Goal: Task Accomplishment & Management: Use online tool/utility

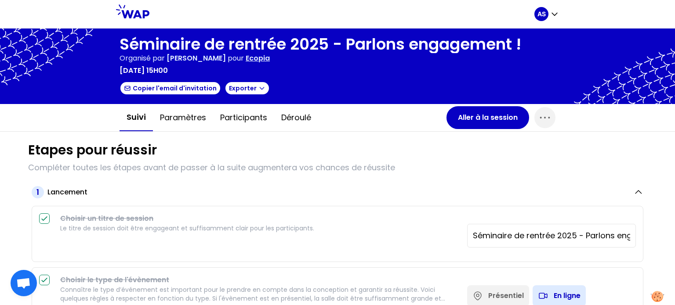
scroll to position [535, 0]
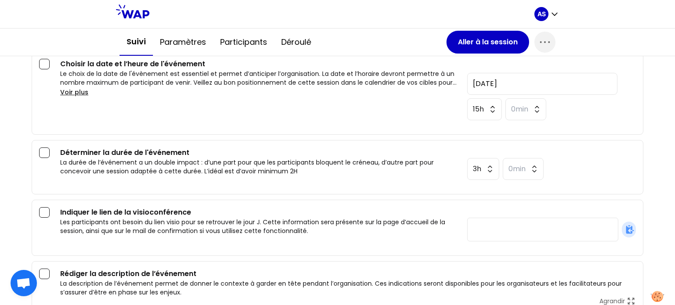
paste input "[DOMAIN_NAME][URL]"
type input "[DOMAIN_NAME][URL]"
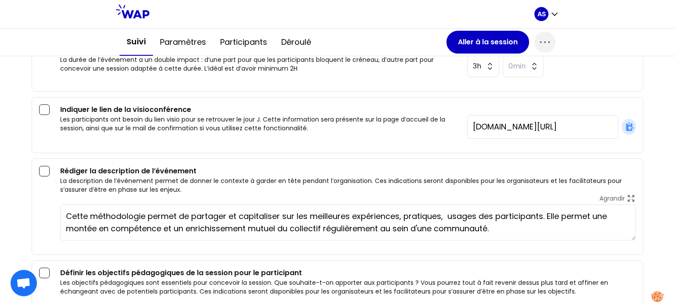
scroll to position [623, 0]
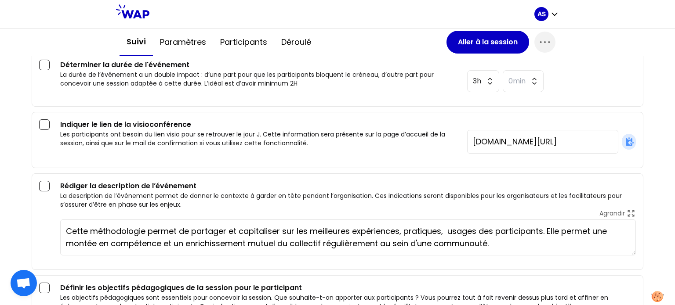
click at [492, 227] on textarea "Cette méthodologie permet de partager et capitaliser sur les meilleures expérie…" at bounding box center [348, 238] width 576 height 36
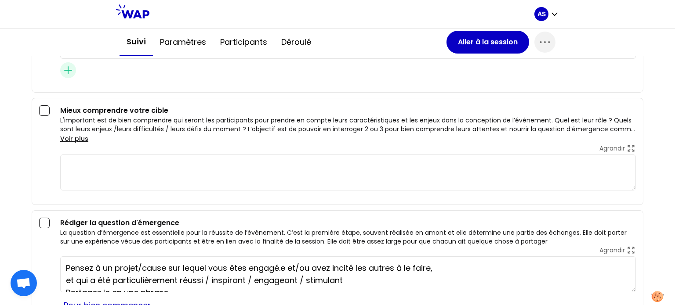
scroll to position [1019, 0]
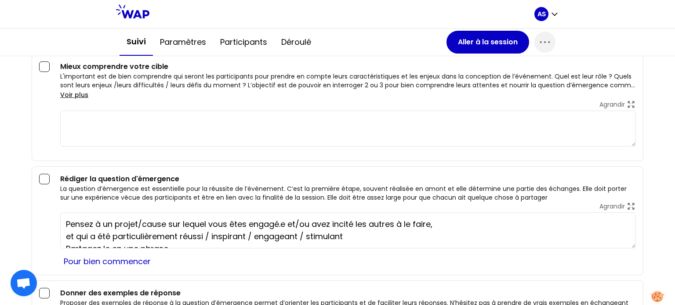
click at [184, 219] on textarea "Pensez à un projet/cause sur lequel vous êtes engagé.e et/ou avez incité les au…" at bounding box center [348, 231] width 576 height 36
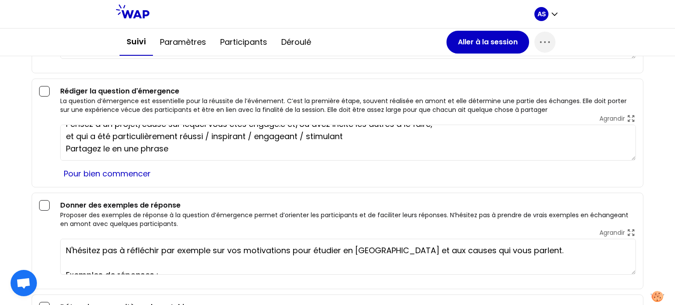
scroll to position [1150, 0]
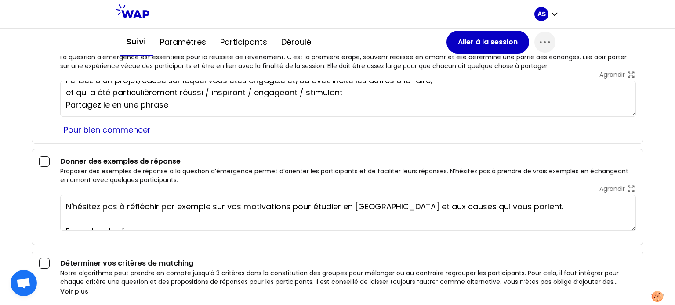
click at [187, 216] on textarea "N'hésitez pas à réfléchir par exemple sur vos motivations pour étudier en RSE e…" at bounding box center [348, 213] width 576 height 36
click at [368, 200] on textarea "N'hésitez pas à réfléchir par exemple sur vos motivations pour étudier en RSE e…" at bounding box center [348, 213] width 576 height 36
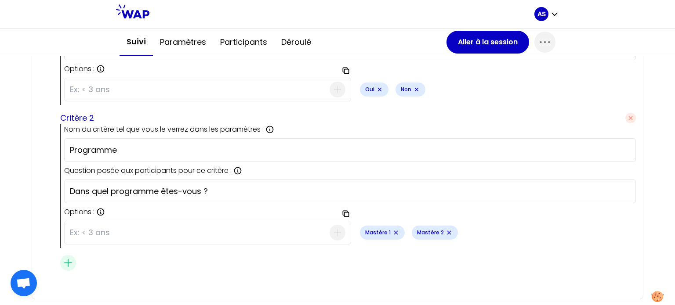
scroll to position [1484, 0]
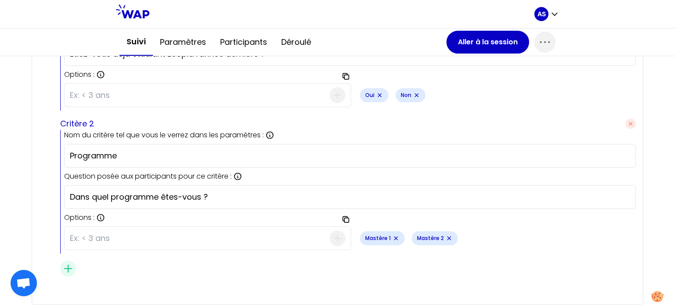
type textarea "N'hésitez pas à réfléchir par exemple sur vos motivations pour étudier en RSE e…"
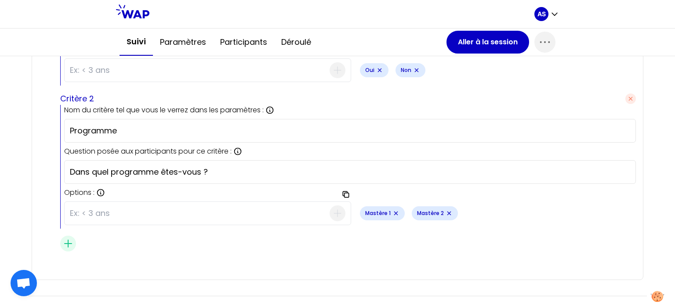
scroll to position [1615, 0]
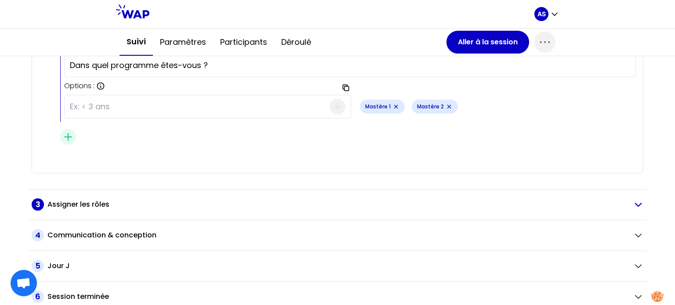
click at [90, 202] on h2 "Assigner les rôles" at bounding box center [78, 205] width 62 height 11
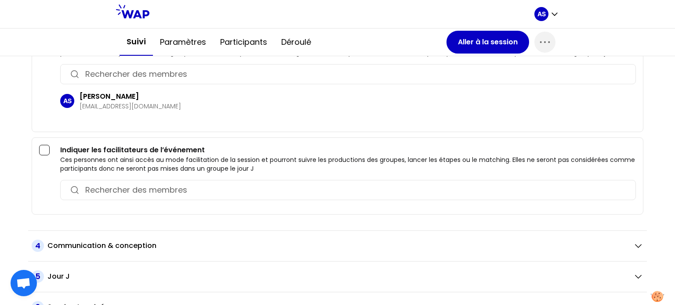
scroll to position [1822, 0]
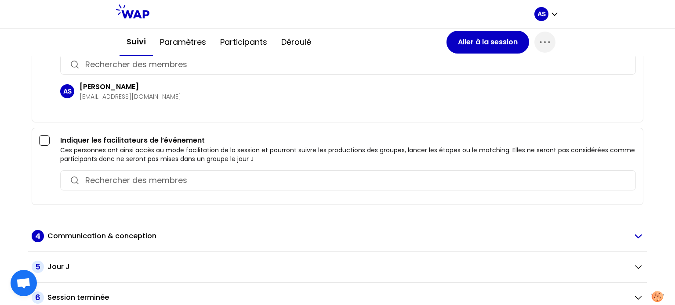
click at [145, 231] on h2 "Communication & conception" at bounding box center [101, 236] width 109 height 11
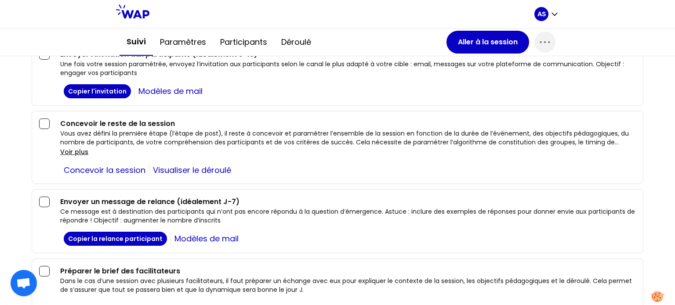
scroll to position [2031, 0]
click at [125, 164] on link "Concevoir la session" at bounding box center [104, 170] width 89 height 12
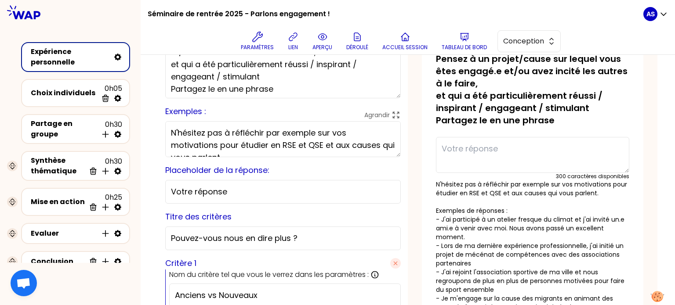
scroll to position [88, 0]
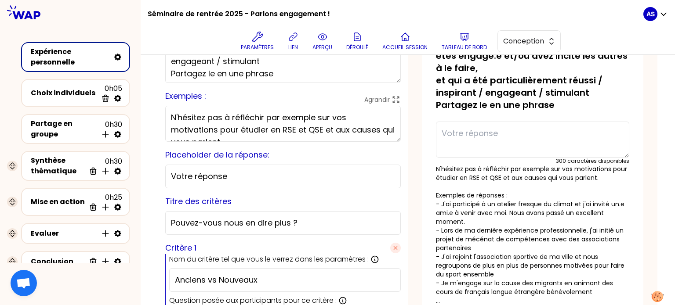
drag, startPoint x: 316, startPoint y: 127, endPoint x: 303, endPoint y: 126, distance: 13.7
click at [303, 126] on textarea "N'hésitez pas à réfléchir par exemple sur vos motivations pour étudier en RSE e…" at bounding box center [283, 124] width 236 height 36
type textarea "N'hésitez pas à réfléchir par exemple sur vos motivations pour étudier en RSE/Q…"
click at [537, 246] on p "N'hésitez pas à réfléchir par exemple sur vos motivations pour étudier en RSE/Q…" at bounding box center [532, 235] width 193 height 141
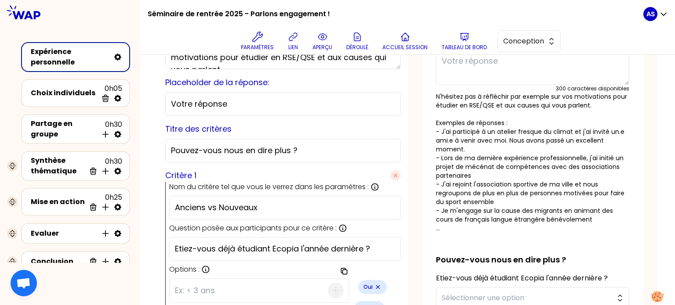
scroll to position [176, 0]
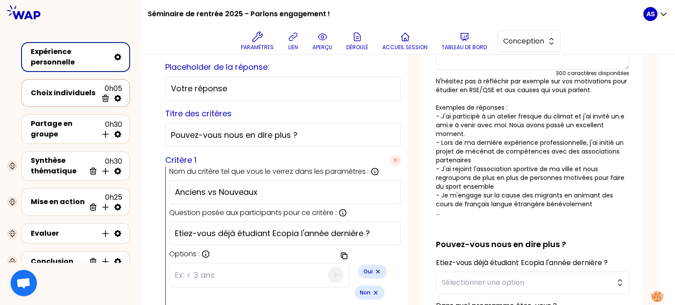
click at [75, 93] on div "Choix individuels" at bounding box center [64, 93] width 67 height 11
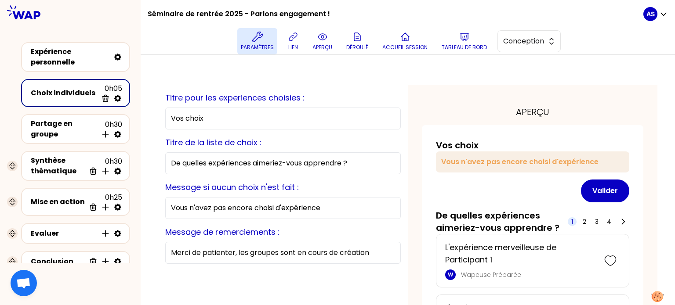
click at [264, 47] on p "Paramètres" at bounding box center [257, 47] width 33 height 7
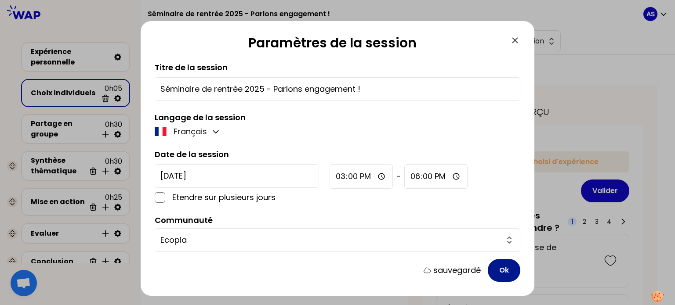
click at [496, 265] on button "Ok" at bounding box center [504, 270] width 33 height 23
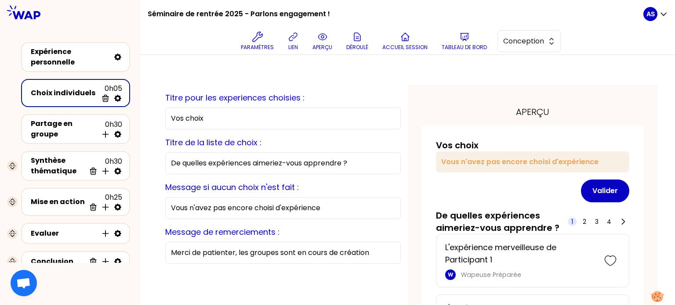
click at [116, 97] on icon at bounding box center [117, 98] width 7 height 7
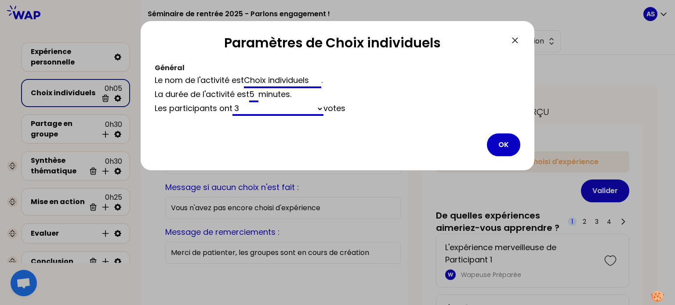
click at [258, 110] on select "3 un nombre illimité de" at bounding box center [277, 109] width 91 height 14
select select "true"
click at [234, 102] on select "3 un nombre illimité de" at bounding box center [277, 109] width 91 height 14
click at [507, 147] on button "OK" at bounding box center [503, 145] width 33 height 23
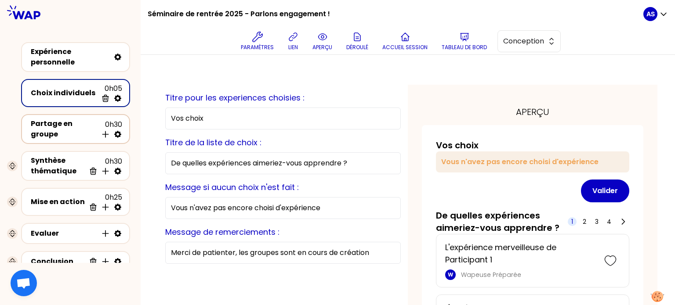
click at [81, 130] on div "Partage en groupe" at bounding box center [64, 129] width 67 height 21
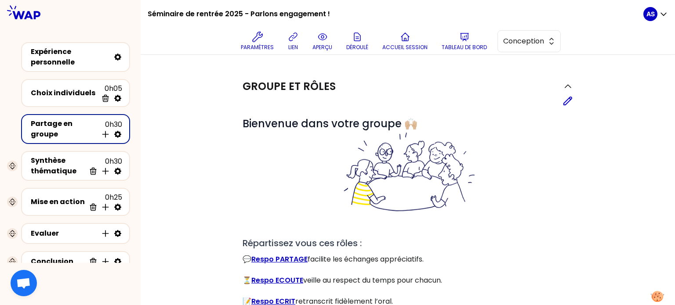
click at [117, 131] on icon at bounding box center [117, 134] width 7 height 7
select select "4"
select select "5"
select select "false"
select select "Each"
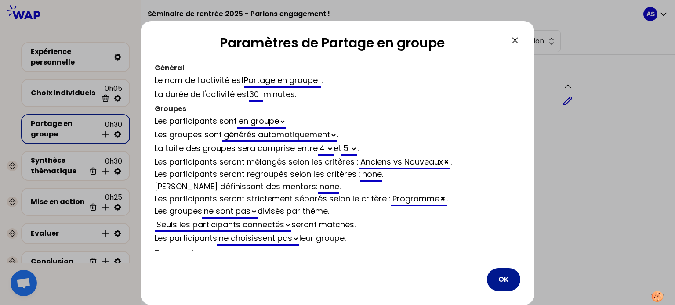
click at [497, 279] on button "OK" at bounding box center [503, 279] width 33 height 23
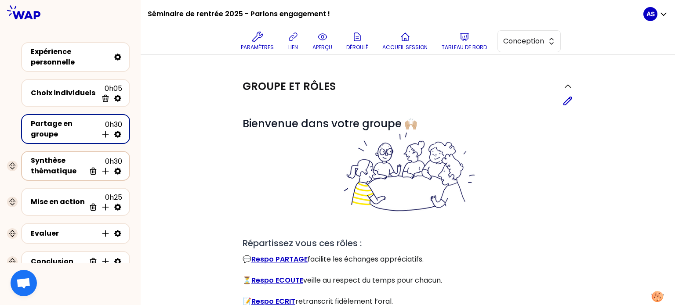
click at [61, 163] on div "Synthèse thématique" at bounding box center [58, 166] width 54 height 21
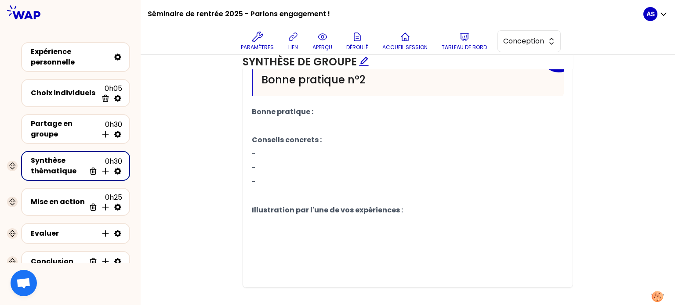
scroll to position [686, 0]
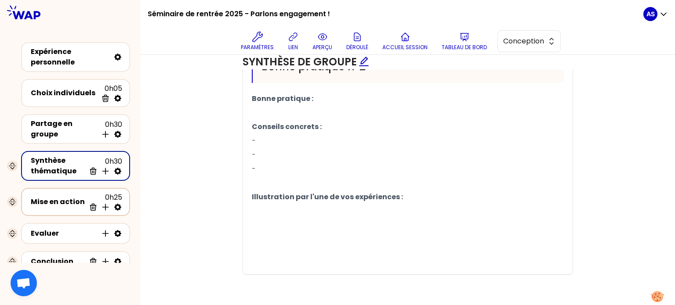
click at [60, 201] on div "Mise en action" at bounding box center [58, 202] width 54 height 11
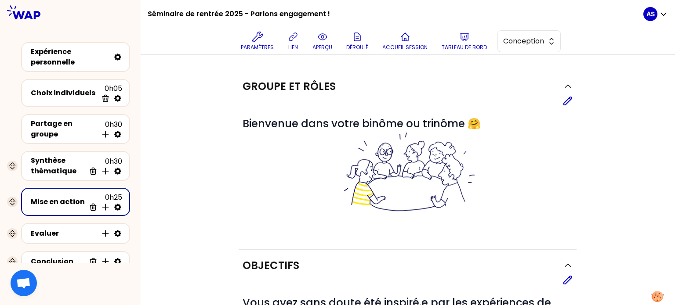
click at [118, 205] on icon at bounding box center [117, 207] width 9 height 9
select select "3"
select select "false"
select select "Each"
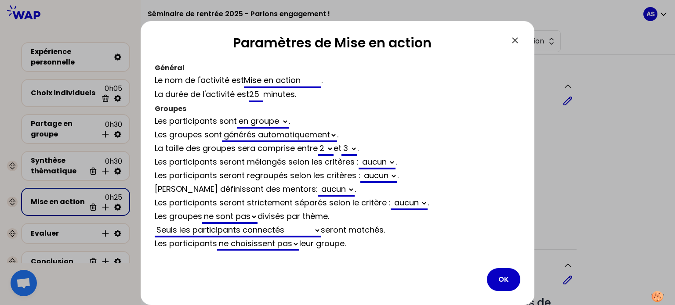
click at [590, 235] on div at bounding box center [337, 152] width 675 height 305
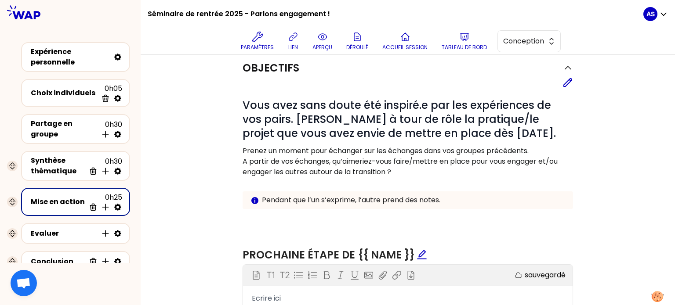
scroll to position [190, 0]
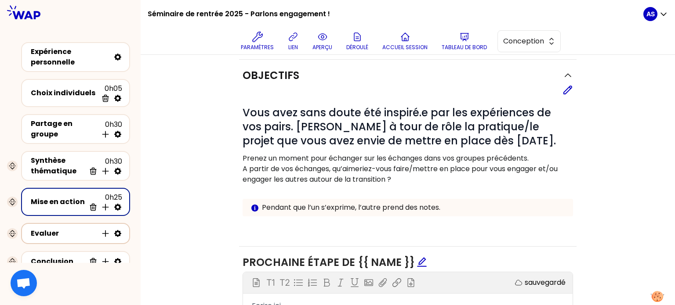
click at [84, 231] on div "Evaluer" at bounding box center [64, 234] width 67 height 11
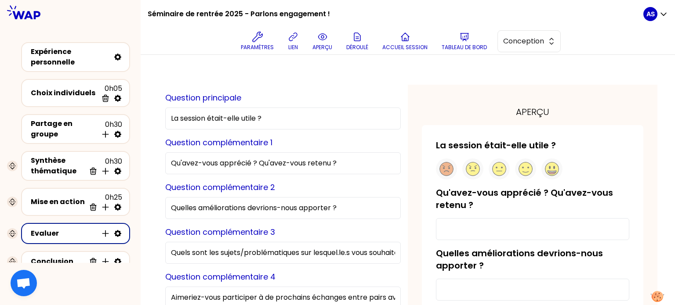
click at [264, 118] on input "La session était-elle utile ?" at bounding box center [283, 119] width 236 height 22
type input "La session était-elle intéressante ?"
click at [384, 100] on div "Question principale La session était-elle intéressante ?" at bounding box center [283, 111] width 236 height 38
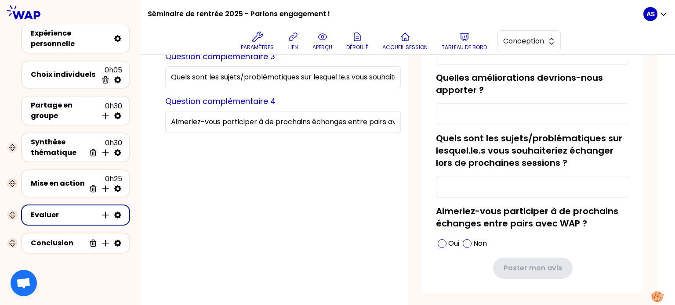
scroll to position [29, 0]
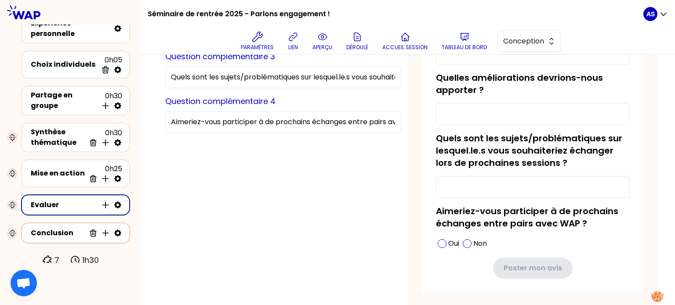
click at [70, 229] on div "Conclusion" at bounding box center [58, 233] width 54 height 11
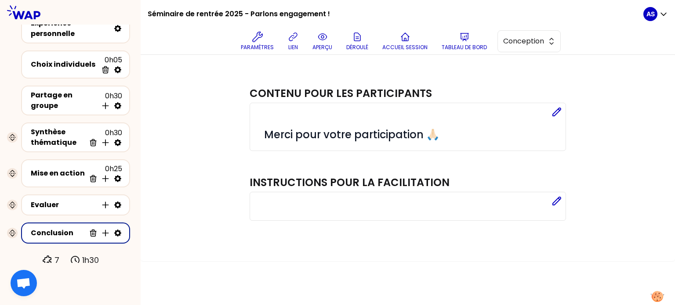
click at [117, 230] on icon at bounding box center [117, 233] width 9 height 9
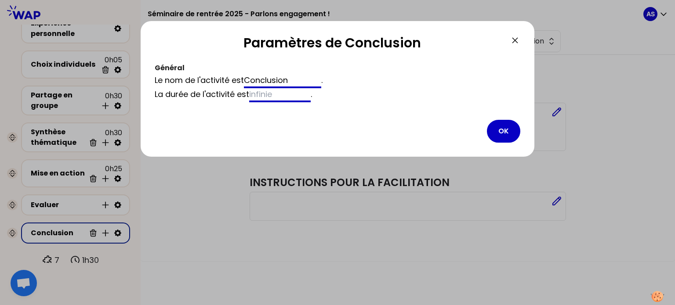
click at [165, 216] on div "Paramètres de Conclusion Général Le nom de l'activité est Conclusion . La durée…" at bounding box center [338, 163] width 394 height 284
click at [504, 126] on button "OK" at bounding box center [503, 131] width 33 height 23
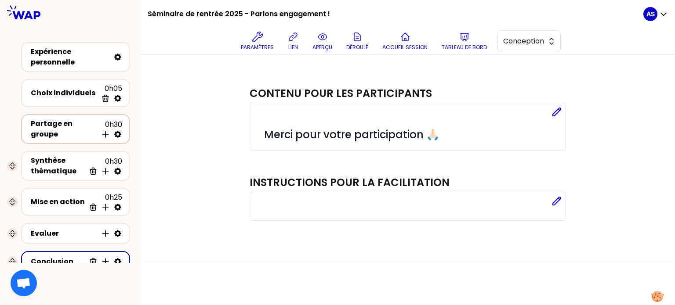
click at [87, 127] on div "Partage en groupe" at bounding box center [64, 129] width 67 height 21
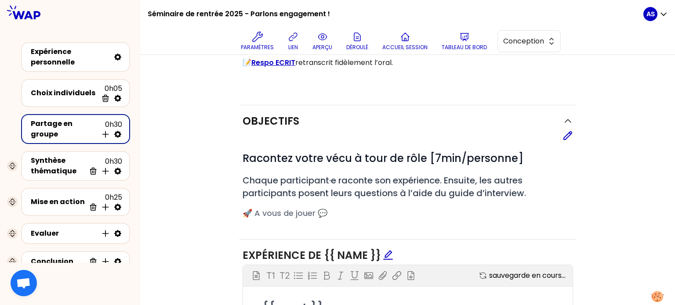
scroll to position [264, 0]
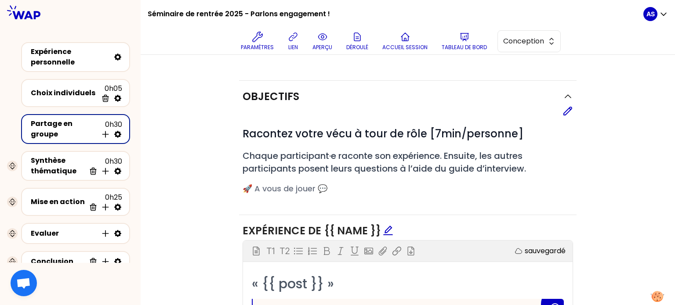
click at [116, 131] on icon at bounding box center [117, 134] width 7 height 7
select select "4"
select select "5"
select select "false"
select select "Each"
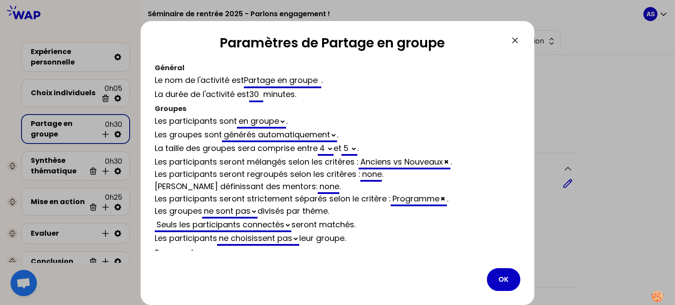
scroll to position [264, 0]
click at [259, 96] on input "30" at bounding box center [256, 95] width 14 height 14
type input "3"
select select "4"
select select "5"
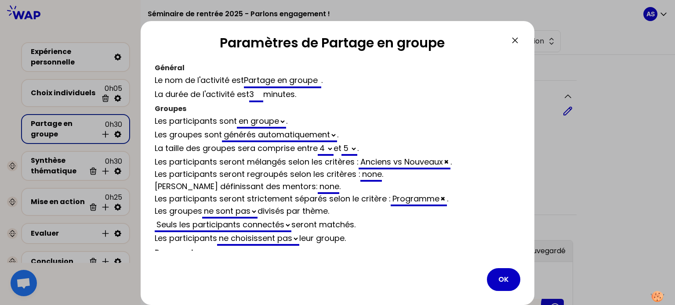
select select "false"
type input "35"
select select "4"
select select "5"
select select "false"
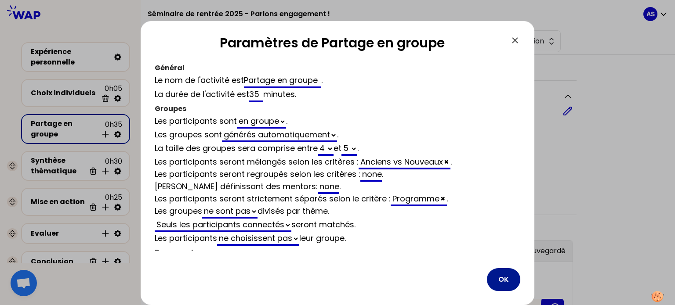
type input "35"
click at [499, 281] on button "OK" at bounding box center [503, 279] width 33 height 23
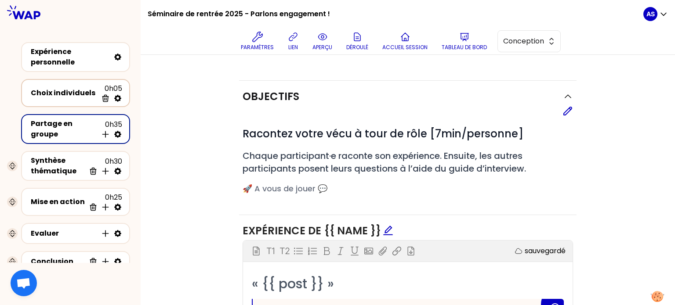
click at [116, 98] on icon at bounding box center [117, 98] width 7 height 7
select select "true"
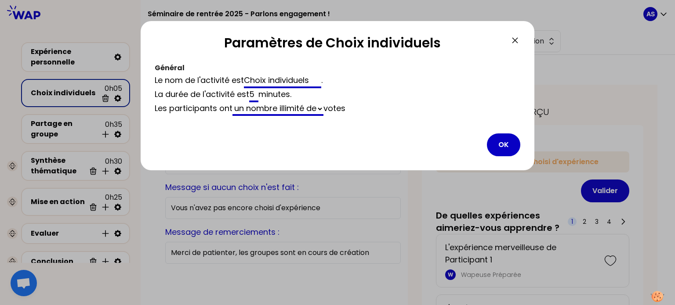
drag, startPoint x: 256, startPoint y: 94, endPoint x: 243, endPoint y: 94, distance: 13.6
click at [243, 94] on div "La durée de l'activité est 5 minutes ." at bounding box center [338, 95] width 366 height 14
type input "10"
click at [499, 142] on button "OK" at bounding box center [503, 145] width 33 height 23
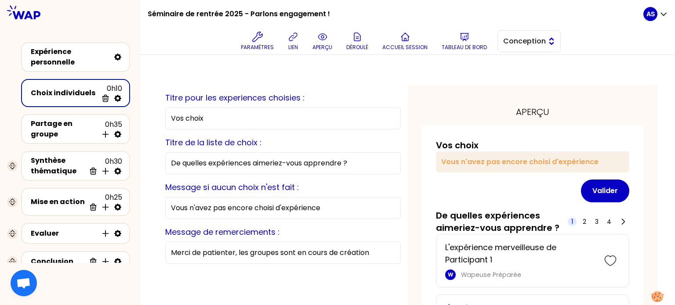
click at [525, 45] on span "Conception" at bounding box center [523, 41] width 40 height 11
click at [520, 74] on span "Facilitation" at bounding box center [534, 77] width 38 height 11
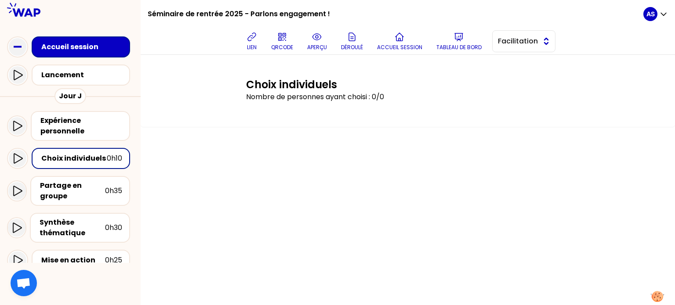
click at [537, 40] on span "Facilitation" at bounding box center [518, 41] width 40 height 11
click at [531, 63] on span "Conception" at bounding box center [529, 63] width 38 height 11
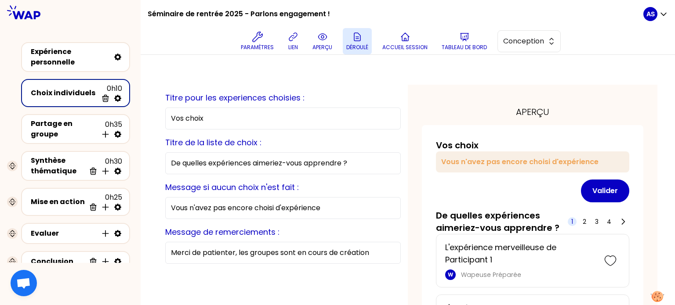
click at [364, 47] on p "Déroulé" at bounding box center [357, 47] width 22 height 7
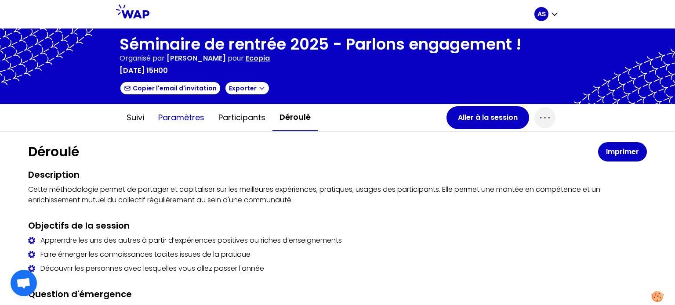
click at [190, 120] on button "Paramètres" at bounding box center [181, 118] width 60 height 26
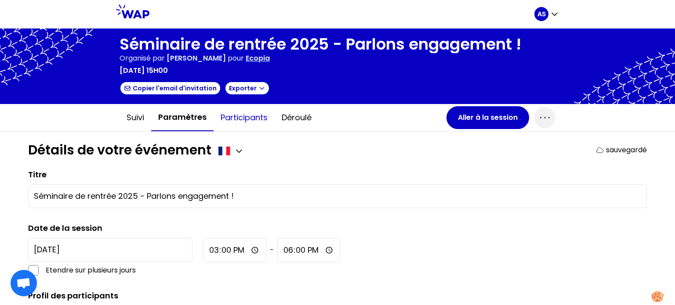
click at [235, 121] on button "Participants" at bounding box center [244, 118] width 61 height 26
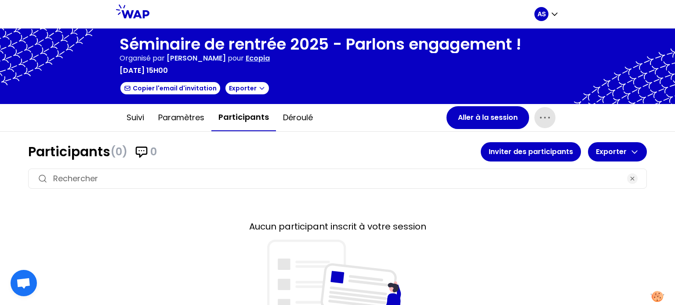
click at [547, 114] on icon "button" at bounding box center [545, 118] width 14 height 14
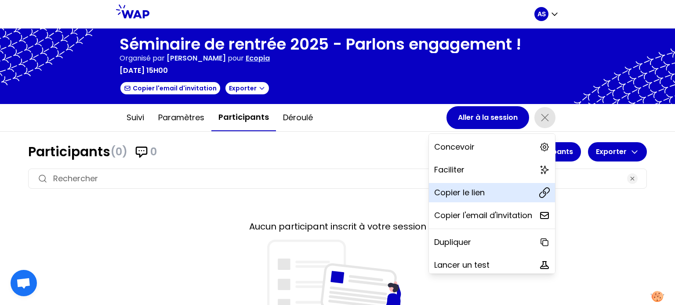
click at [455, 192] on p "Copier le lien" at bounding box center [459, 193] width 51 height 12
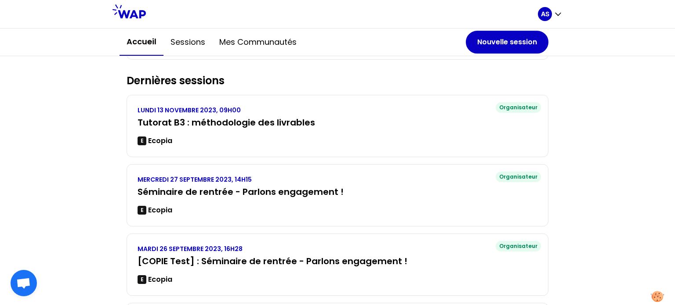
scroll to position [176, 0]
